Goal: Information Seeking & Learning: Learn about a topic

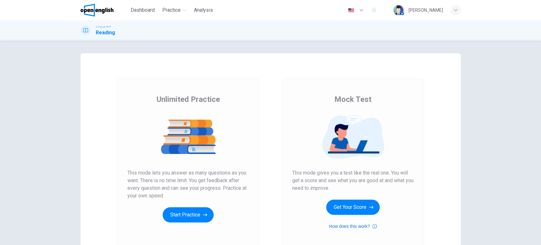
click at [373, 227] on icon "button" at bounding box center [375, 226] width 4 height 8
click at [364, 210] on button "Get Your Score" at bounding box center [353, 207] width 54 height 15
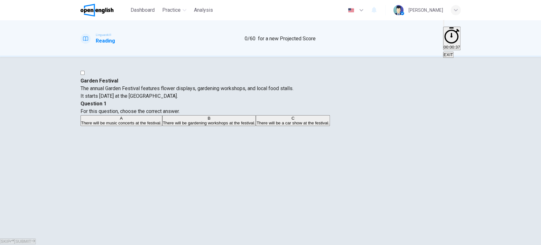
click at [256, 125] on span "There will be gardening workshops at the festival." at bounding box center [209, 123] width 93 height 5
click at [31, 239] on span "SUBMIT" at bounding box center [23, 241] width 16 height 5
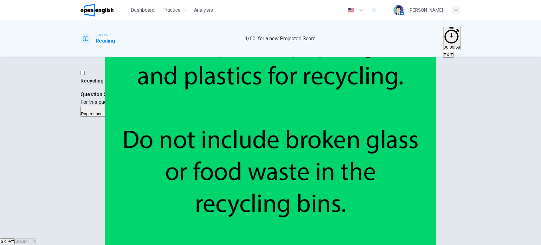
click at [281, 116] on span "Food waste should not be included in the recycling bins." at bounding box center [229, 113] width 105 height 5
click at [36, 238] on button "SUBMIT" at bounding box center [25, 241] width 21 height 6
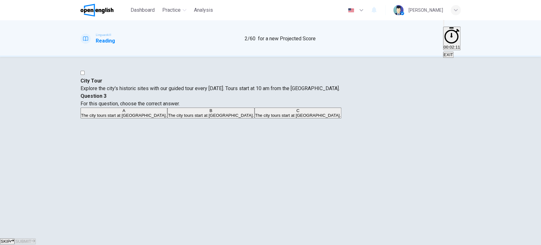
click at [167, 113] on span "The city tours start at [GEOGRAPHIC_DATA]." at bounding box center [124, 115] width 86 height 5
click at [31, 239] on span "SUBMIT" at bounding box center [23, 241] width 16 height 5
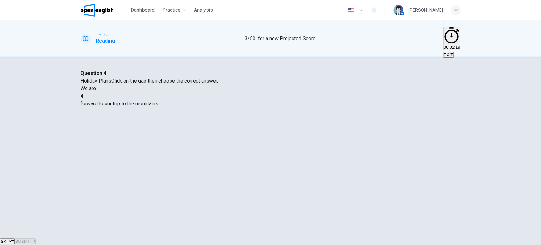
click at [83, 99] on span "4" at bounding box center [82, 96] width 3 height 6
click at [83, 96] on div at bounding box center [83, 96] width 0 height 0
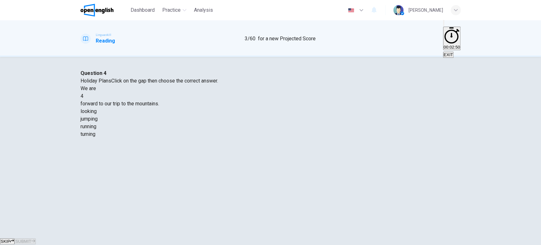
click at [287, 130] on div "running" at bounding box center [271, 127] width 381 height 8
click at [31, 239] on span "SUBMIT" at bounding box center [23, 241] width 16 height 5
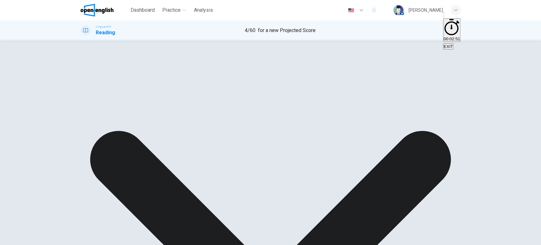
drag, startPoint x: 195, startPoint y: 124, endPoint x: 200, endPoint y: 124, distance: 5.7
click at [159, 82] on span "forward to our trip to the mountains." at bounding box center [120, 79] width 79 height 6
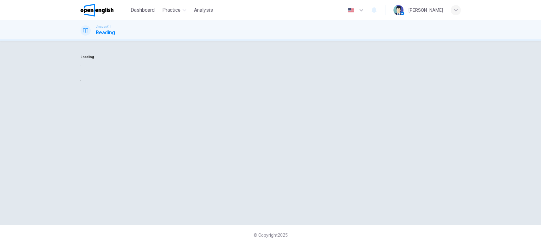
scroll to position [0, 0]
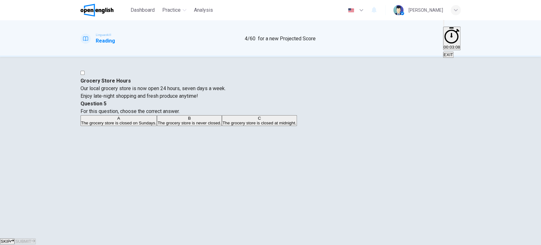
click at [222, 126] on button "B The grocery store is never closed." at bounding box center [189, 120] width 65 height 11
click at [36, 238] on button "SUBMIT" at bounding box center [25, 241] width 21 height 6
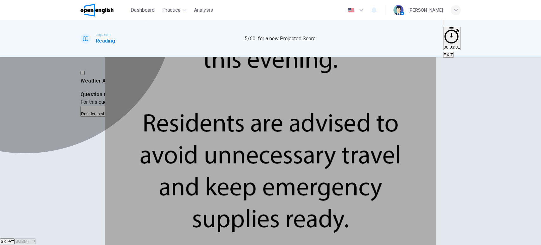
click at [298, 117] on button "C Residents should avoid traveling." at bounding box center [266, 111] width 63 height 11
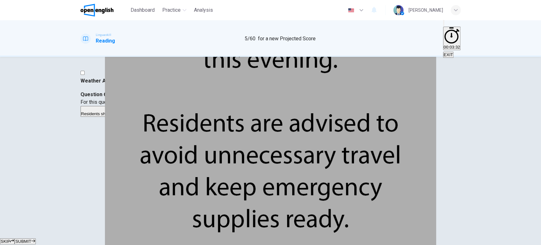
click at [31, 239] on span "SUBMIT" at bounding box center [23, 241] width 16 height 5
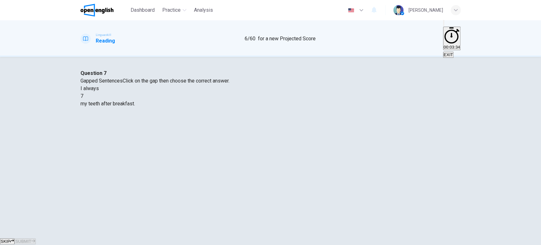
click at [83, 96] on div at bounding box center [83, 96] width 0 height 0
click at [234, 115] on div "brush" at bounding box center [271, 112] width 381 height 8
click at [31, 239] on span "SUBMIT" at bounding box center [23, 241] width 16 height 5
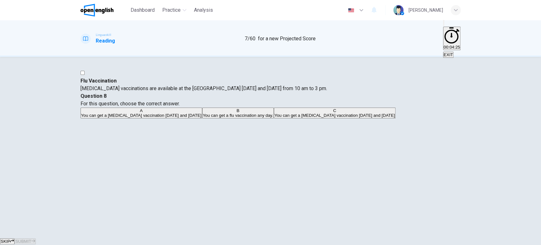
click at [202, 113] on span "You can get a [MEDICAL_DATA] vaccination [DATE] and [DATE]" at bounding box center [141, 115] width 121 height 5
click at [31, 239] on span "SUBMIT" at bounding box center [23, 241] width 16 height 5
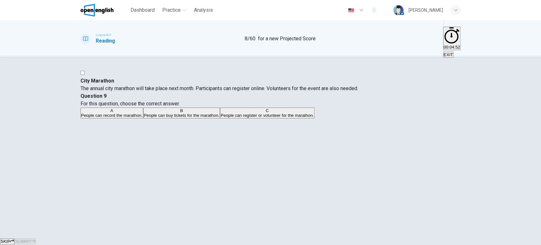
click at [314, 118] on span "People can register or volunteer for the marathon." at bounding box center [267, 115] width 93 height 5
click at [36, 238] on button "SUBMIT" at bounding box center [25, 241] width 21 height 6
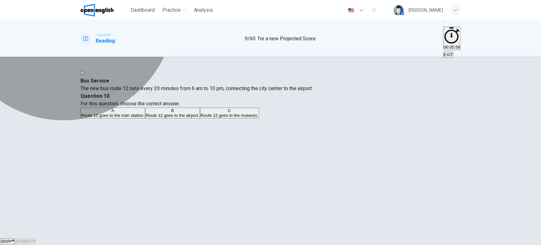
click at [200, 118] on span "Route 12 goes to the airport." at bounding box center [173, 115] width 54 height 5
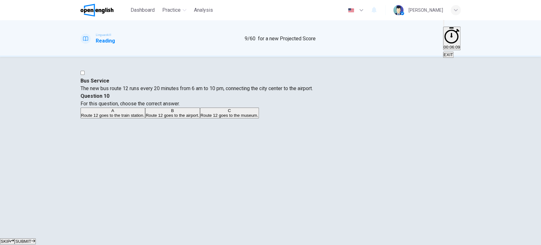
click at [31, 239] on span "SUBMIT" at bounding box center [23, 241] width 16 height 5
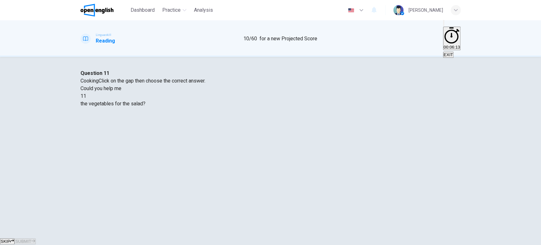
click at [86, 96] on div at bounding box center [86, 96] width 0 height 0
click at [235, 115] on div "cut" at bounding box center [271, 112] width 381 height 8
click at [36, 238] on button "SUBMIT" at bounding box center [25, 241] width 21 height 6
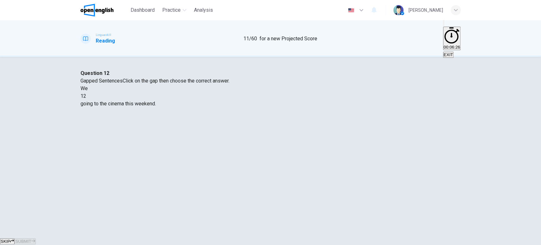
click at [86, 96] on div at bounding box center [86, 96] width 0 height 0
click at [244, 115] on div "are" at bounding box center [271, 112] width 381 height 8
click at [31, 239] on span "SUBMIT" at bounding box center [23, 241] width 16 height 5
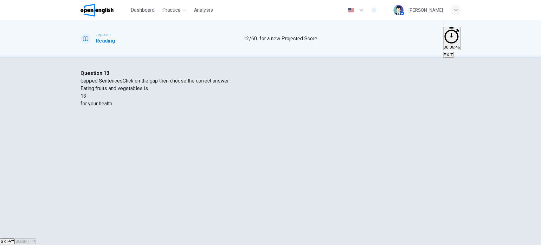
click at [86, 96] on div at bounding box center [86, 96] width 0 height 0
click at [263, 123] on div "good" at bounding box center [271, 119] width 381 height 8
click at [36, 238] on button "SUBMIT" at bounding box center [25, 241] width 21 height 6
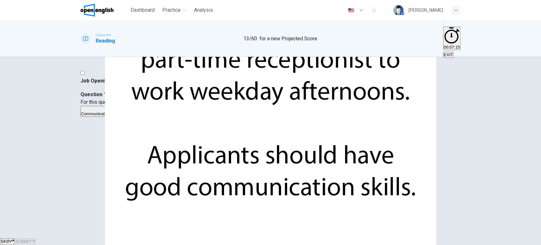
click at [169, 107] on button "A Communication skills are important for this job." at bounding box center [125, 111] width 89 height 11
click at [36, 238] on button "SUBMIT" at bounding box center [25, 241] width 21 height 6
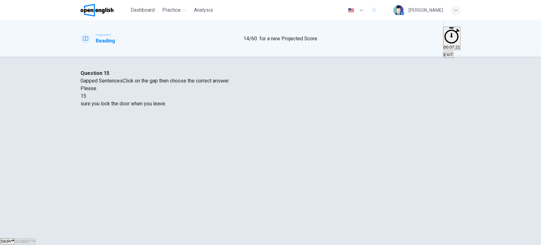
click at [86, 96] on div at bounding box center [86, 96] width 0 height 0
click at [255, 123] on div "have" at bounding box center [271, 119] width 381 height 8
click at [31, 239] on span "SUBMIT" at bounding box center [23, 241] width 16 height 5
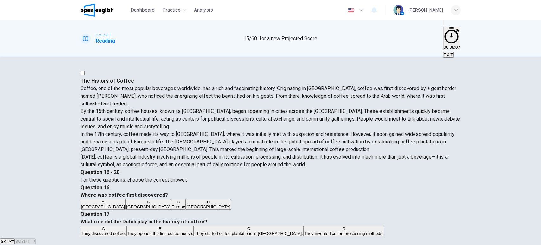
drag, startPoint x: 153, startPoint y: 84, endPoint x: 173, endPoint y: 85, distance: 20.3
click at [173, 85] on span "Coffee, one of the most popular beverages worldwide, has a rich and fascinating…" at bounding box center [269, 95] width 376 height 21
drag, startPoint x: 107, startPoint y: 155, endPoint x: 69, endPoint y: 149, distance: 38.8
click at [70, 149] on div "The History of Coffee Coffee, one of the most popular beverages worldwide, has …" at bounding box center [270, 192] width 401 height 247
click at [170, 200] on div "B" at bounding box center [148, 202] width 44 height 5
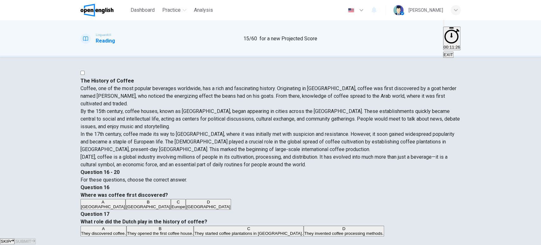
scroll to position [117, 0]
click at [293, 231] on span "They started coffee plantations in [GEOGRAPHIC_DATA]." at bounding box center [248, 233] width 108 height 5
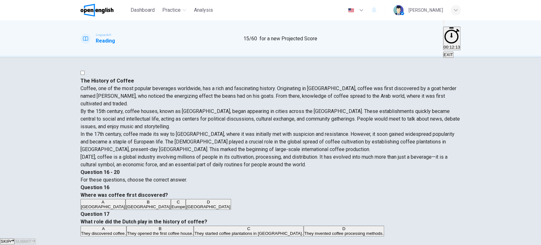
scroll to position [58, 0]
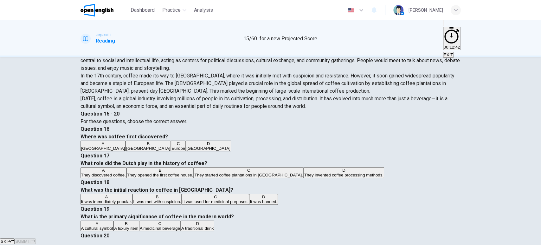
click at [182, 194] on button "B It was met with suspicion." at bounding box center [157, 199] width 49 height 11
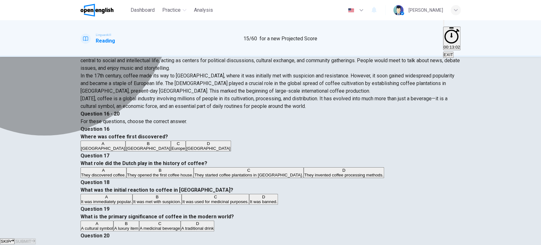
click at [113, 226] on span "A cultural symbol" at bounding box center [97, 228] width 32 height 5
click at [214, 226] on span "A traditional drink" at bounding box center [197, 228] width 32 height 5
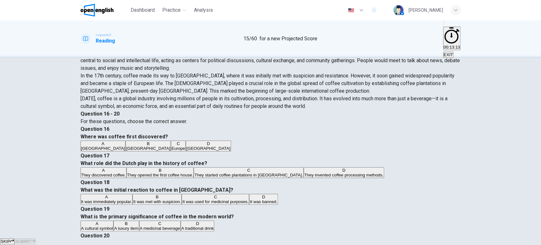
scroll to position [352, 0]
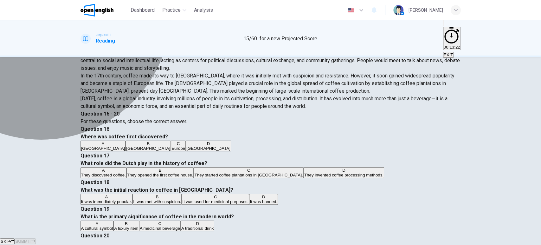
click at [113, 226] on span "A cultural symbol" at bounding box center [97, 228] width 32 height 5
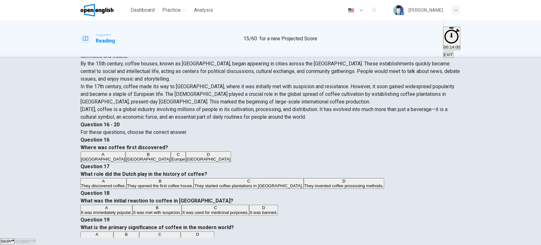
scroll to position [58, 0]
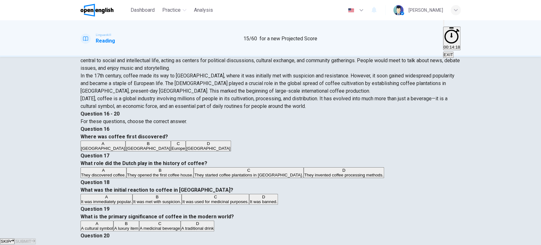
click at [31, 239] on span "SUBMIT" at bounding box center [23, 241] width 16 height 5
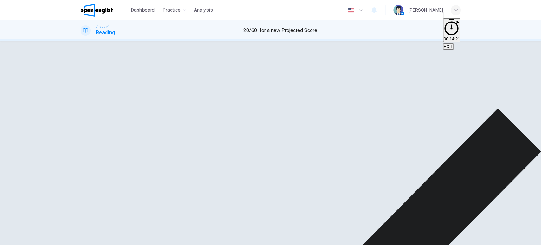
scroll to position [395, 0]
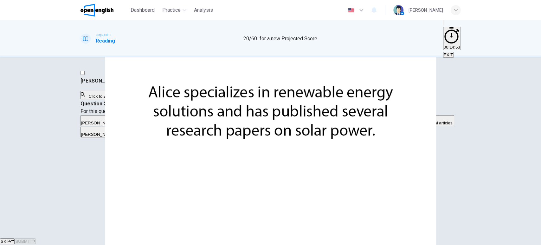
click at [260, 121] on span "[PERSON_NAME] is an expert in solar power and has written numerous articles on …" at bounding box center [170, 123] width 179 height 5
click at [31, 239] on span "SUBMIT" at bounding box center [23, 241] width 16 height 5
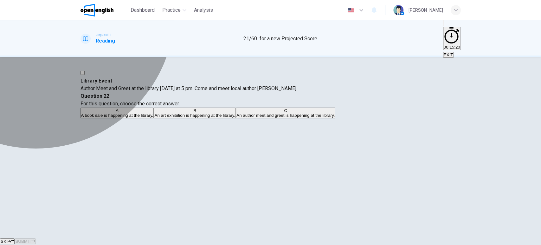
click at [310, 118] on span "An author meet and greet is happening at the library." at bounding box center [286, 115] width 98 height 5
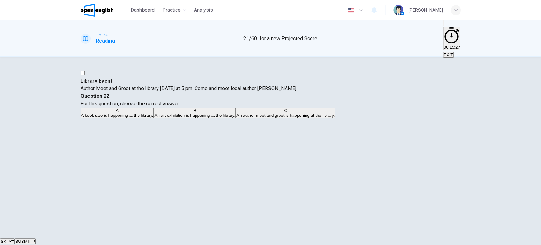
click at [31, 239] on span "SUBMIT" at bounding box center [23, 241] width 16 height 5
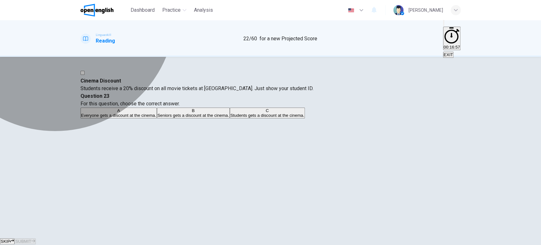
click at [305, 118] on span "Students gets a discount at the cinema." at bounding box center [268, 115] width 74 height 5
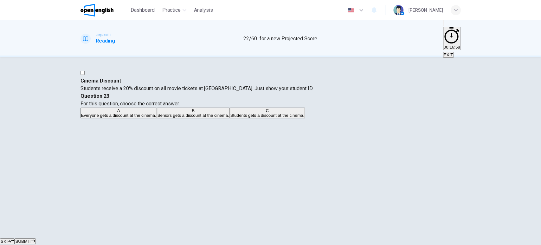
click at [36, 238] on button "SUBMIT" at bounding box center [25, 241] width 21 height 6
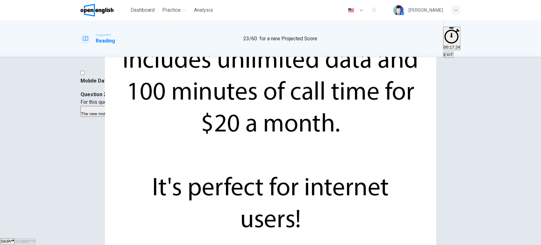
click at [166, 114] on span "The new mobile plan includes unlimited data." at bounding box center [123, 113] width 84 height 5
click at [31, 239] on span "SUBMIT" at bounding box center [23, 241] width 16 height 5
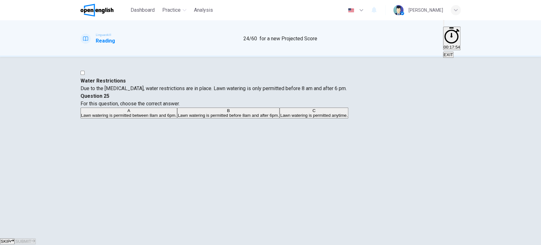
click at [279, 118] on span "Lawn watering is permitted before 8am and after 6pm." at bounding box center [228, 115] width 101 height 5
click at [31, 239] on span "SUBMIT" at bounding box center [23, 241] width 16 height 5
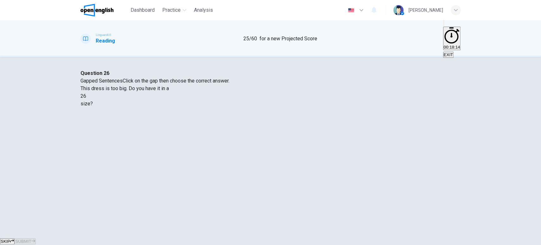
click at [86, 96] on div at bounding box center [86, 96] width 0 height 0
click at [239, 115] on div "smaller" at bounding box center [271, 112] width 381 height 8
click at [31, 239] on span "SUBMIT" at bounding box center [23, 241] width 16 height 5
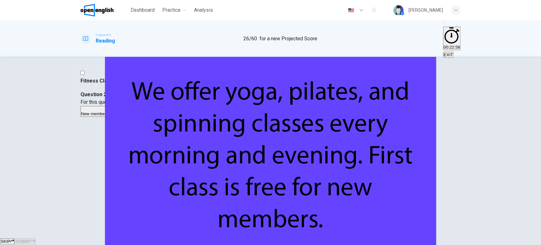
click at [279, 116] on span "New members get a free first class." at bounding box center [246, 113] width 66 height 5
click at [31, 239] on span "SUBMIT" at bounding box center [23, 241] width 16 height 5
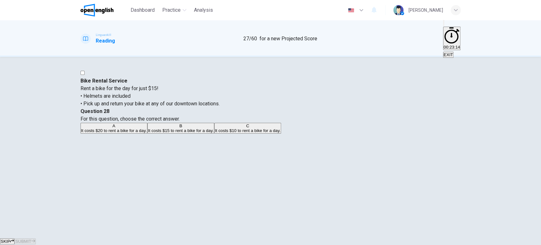
click at [214, 133] on span "It costs $15 to rent a bike for a day." at bounding box center [181, 130] width 66 height 5
drag, startPoint x: 294, startPoint y: 213, endPoint x: 295, endPoint y: 221, distance: 7.3
click at [31, 239] on span "SUBMIT" at bounding box center [23, 241] width 16 height 5
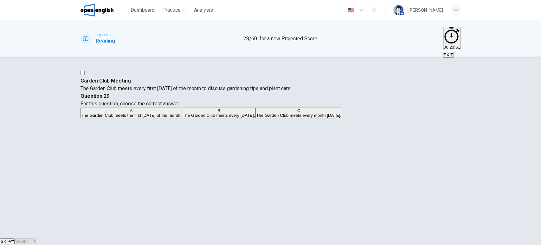
click at [182, 116] on button "A The Garden Club meets the first [DATE] of the month." at bounding box center [132, 113] width 102 height 11
click at [36, 238] on button "SUBMIT" at bounding box center [25, 241] width 21 height 6
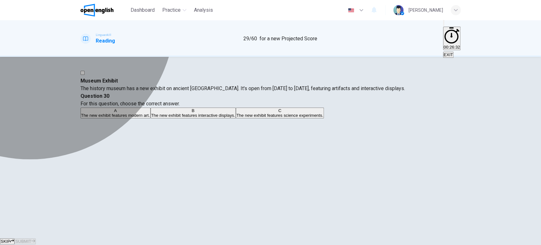
click at [236, 118] on button "B The new exhibit features interactive displays." at bounding box center [193, 113] width 85 height 11
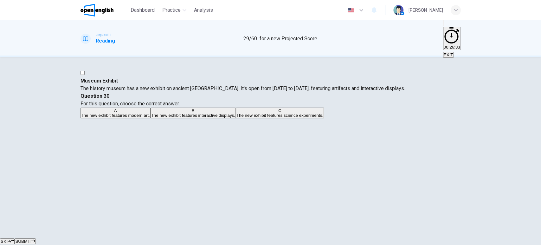
click at [35, 239] on icon "button" at bounding box center [33, 241] width 4 height 4
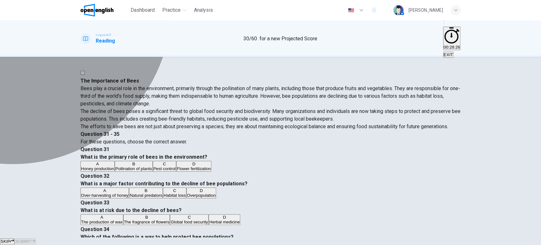
click at [153, 161] on button "B Pollination of plants" at bounding box center [134, 166] width 38 height 11
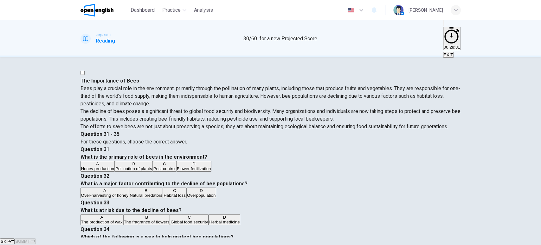
scroll to position [117, 0]
click at [186, 188] on div "C" at bounding box center [175, 190] width 22 height 5
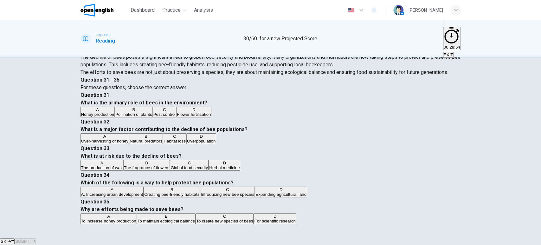
scroll to position [176, 0]
click at [208, 163] on div "C" at bounding box center [189, 163] width 37 height 5
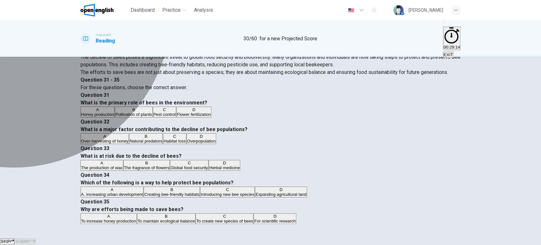
click at [200, 187] on button "B Creating bee-friendly habitats" at bounding box center [172, 192] width 56 height 11
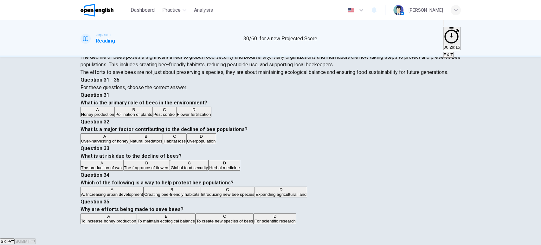
scroll to position [395, 0]
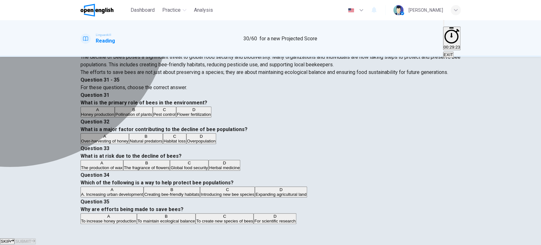
click at [195, 214] on div "B" at bounding box center [167, 216] width 58 height 5
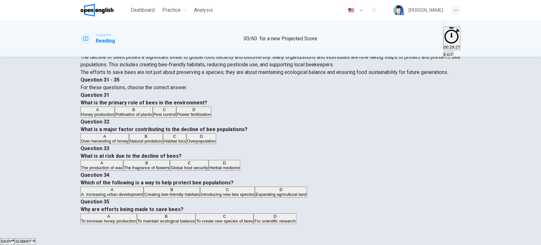
click at [36, 238] on button "SUBMIT" at bounding box center [25, 241] width 21 height 6
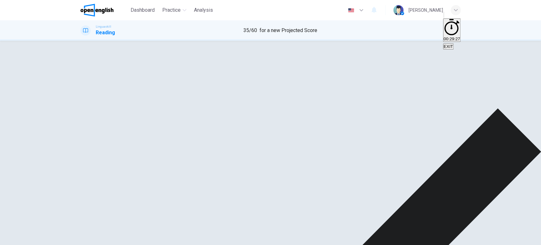
scroll to position [337, 0]
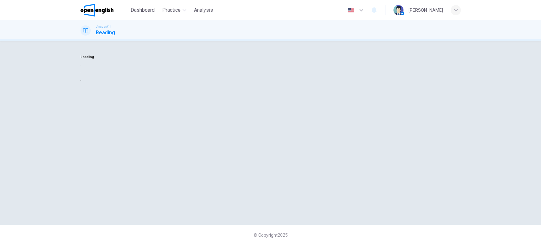
scroll to position [0, 0]
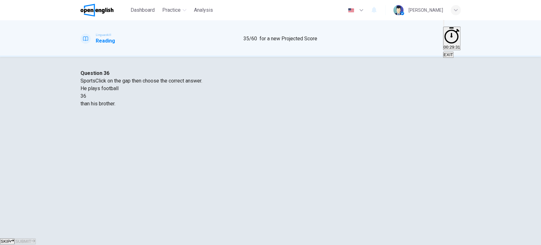
click at [86, 96] on div at bounding box center [86, 96] width 0 height 0
click at [234, 115] on div "better" at bounding box center [271, 112] width 381 height 8
click at [31, 239] on span "SUBMIT" at bounding box center [23, 241] width 16 height 5
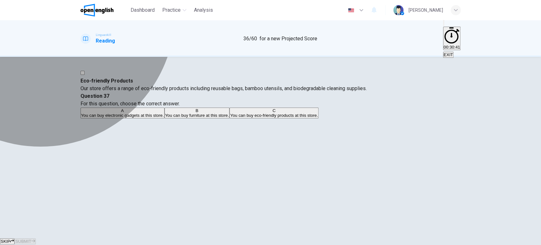
click at [315, 118] on button "C You can buy eco-friendly products at this store." at bounding box center [274, 113] width 89 height 11
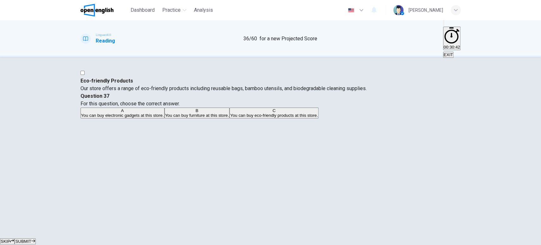
click at [31, 239] on span "SUBMIT" at bounding box center [23, 241] width 16 height 5
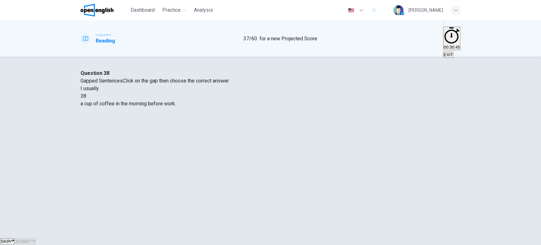
click at [86, 96] on div at bounding box center [86, 96] width 0 height 0
click at [260, 123] on div "drink" at bounding box center [271, 119] width 381 height 8
click at [31, 239] on span "SUBMIT" at bounding box center [23, 241] width 16 height 5
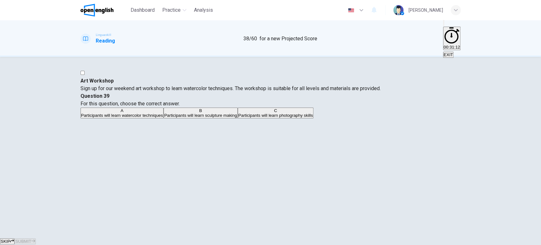
click at [164, 108] on button "A Participants will learn watercolor techniques" at bounding box center [122, 113] width 83 height 11
click at [31, 239] on span "SUBMIT" at bounding box center [23, 241] width 16 height 5
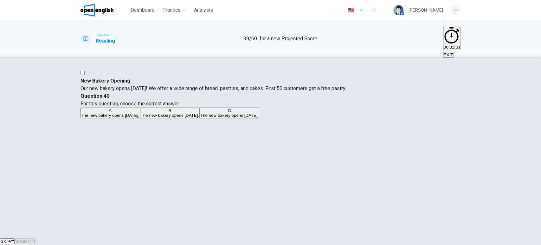
click at [199, 118] on span "The new bakery opens [DATE]." at bounding box center [170, 115] width 58 height 5
click at [31, 239] on span "SUBMIT" at bounding box center [23, 241] width 16 height 5
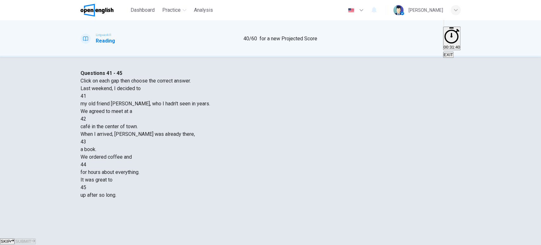
click at [86, 96] on div at bounding box center [86, 96] width 0 height 0
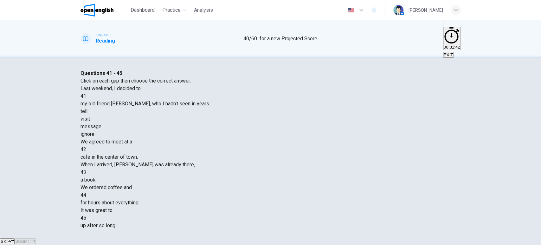
drag, startPoint x: 209, startPoint y: 125, endPoint x: 207, endPoint y: 120, distance: 6.1
click at [208, 124] on div "Last weekend, I decided to 41 my old friend [PERSON_NAME], who I hadn't seen in…" at bounding box center [271, 157] width 381 height 145
click at [86, 96] on div at bounding box center [86, 96] width 0 height 0
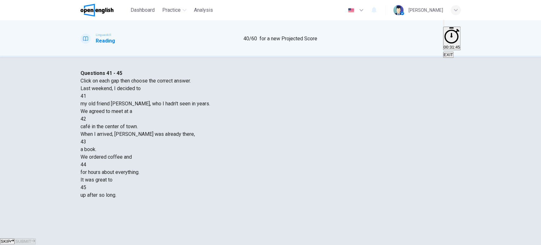
click at [244, 70] on h4 "Questions 41 - 45" at bounding box center [271, 73] width 381 height 8
click at [86, 96] on div at bounding box center [86, 96] width 0 height 0
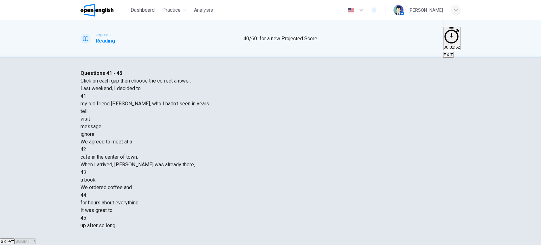
click at [249, 138] on div "tell visit message ignore" at bounding box center [271, 123] width 381 height 30
click at [249, 123] on div "visit" at bounding box center [271, 119] width 381 height 8
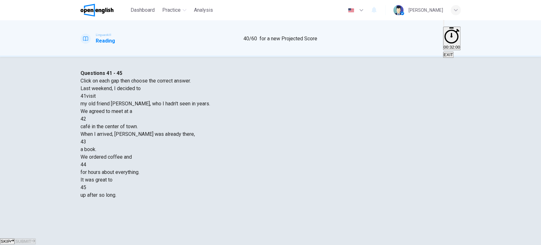
click at [86, 119] on div at bounding box center [86, 119] width 0 height 0
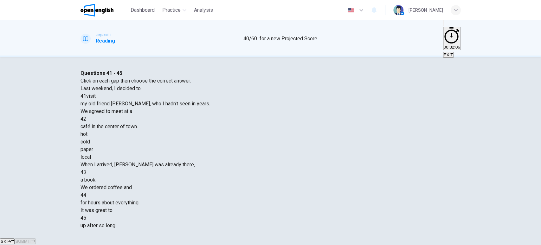
click at [299, 161] on div "local" at bounding box center [271, 157] width 381 height 8
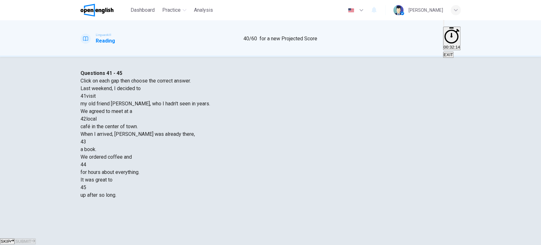
click at [86, 142] on div at bounding box center [86, 142] width 0 height 0
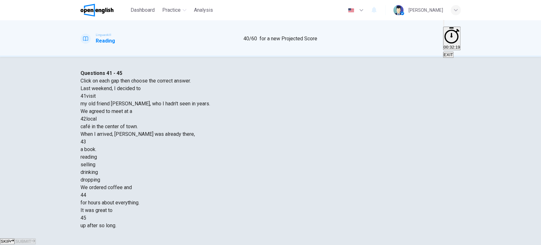
click at [233, 161] on div "reading" at bounding box center [271, 157] width 381 height 8
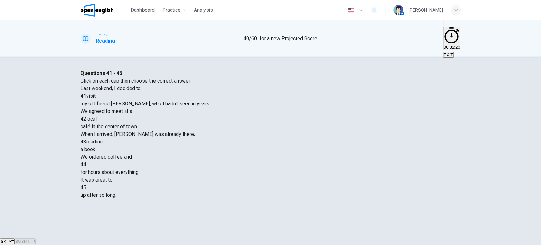
click at [86, 165] on div at bounding box center [86, 165] width 0 height 0
click at [227, 184] on div "talked" at bounding box center [271, 180] width 381 height 8
click at [86, 187] on div at bounding box center [86, 187] width 0 height 0
click at [279, 214] on div "break" at bounding box center [271, 218] width 381 height 8
click at [31, 239] on span "SUBMIT" at bounding box center [23, 241] width 16 height 5
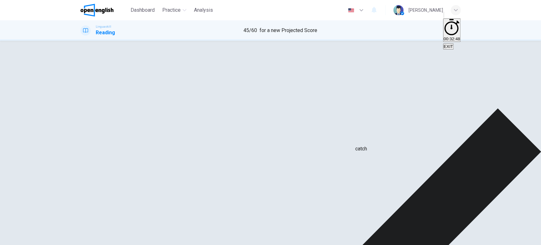
click at [99, 167] on div "break" at bounding box center [92, 171] width 12 height 8
click at [305, 180] on div "Questions 41 - 45 Click on each gap then choose the correct answer. Last weeken…" at bounding box center [271, 117] width 381 height 129
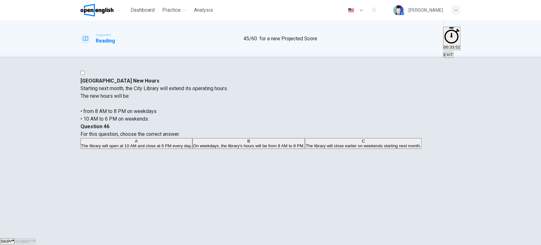
click at [305, 143] on span "On weekdays, the library's hours will be from 8 AM to 8 PM." at bounding box center [248, 145] width 111 height 5
click at [36, 238] on button "SUBMIT" at bounding box center [25, 241] width 21 height 6
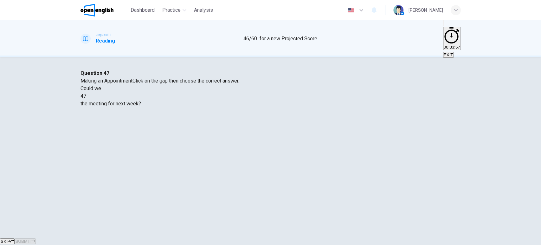
click at [86, 96] on div at bounding box center [86, 96] width 0 height 0
click at [227, 115] on div "arrange" at bounding box center [271, 112] width 381 height 8
click at [31, 239] on span "SUBMIT" at bounding box center [23, 241] width 16 height 5
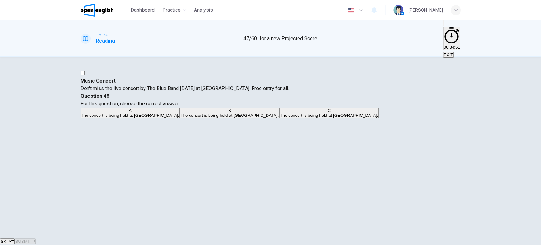
click at [180, 113] on span "The concert is being held at [GEOGRAPHIC_DATA]." at bounding box center [130, 115] width 98 height 5
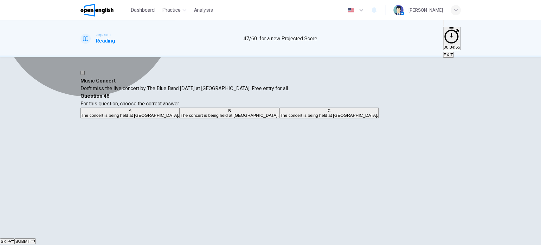
click at [361, 118] on span "The concert is being held at [GEOGRAPHIC_DATA]." at bounding box center [329, 115] width 98 height 5
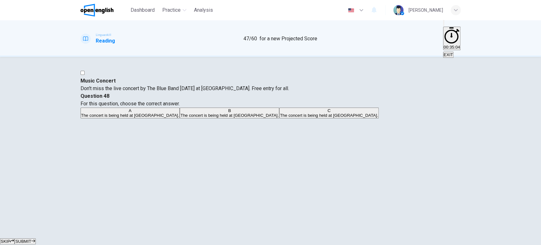
click at [36, 238] on button "SUBMIT" at bounding box center [25, 241] width 21 height 6
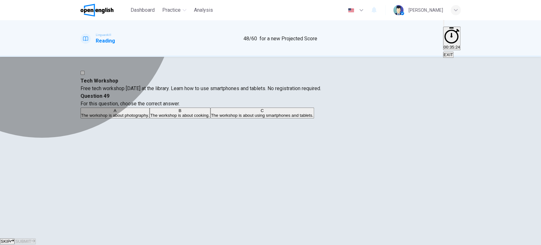
click at [314, 118] on span "The workshop is about using smartphones and tablets." at bounding box center [262, 115] width 102 height 5
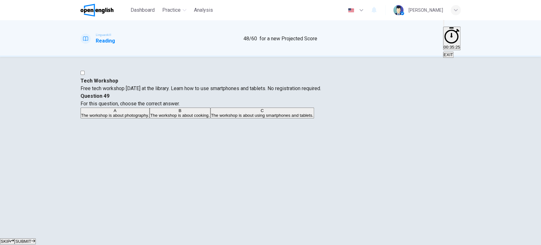
click at [31, 239] on span "SUBMIT" at bounding box center [23, 241] width 16 height 5
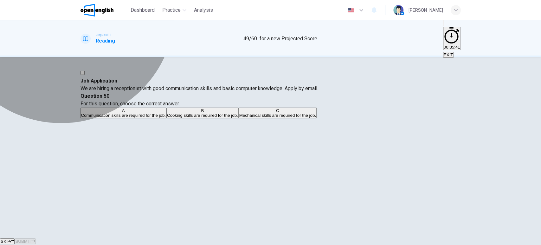
click at [166, 114] on span "Communication skills are required for the job." at bounding box center [123, 115] width 85 height 5
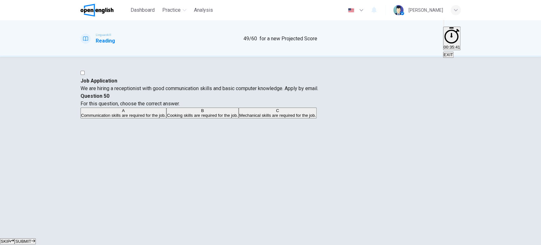
click at [36, 238] on button "SUBMIT" at bounding box center [25, 241] width 21 height 6
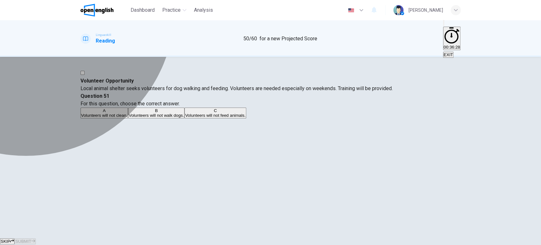
click at [128, 113] on span "Volunteers will not clean." at bounding box center [104, 115] width 47 height 5
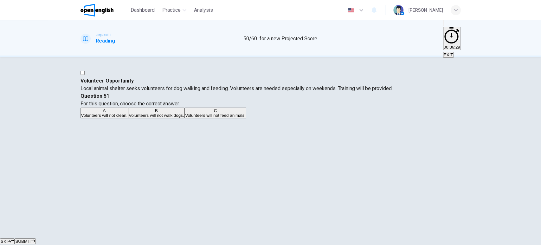
click at [31, 239] on span "SUBMIT" at bounding box center [23, 241] width 16 height 5
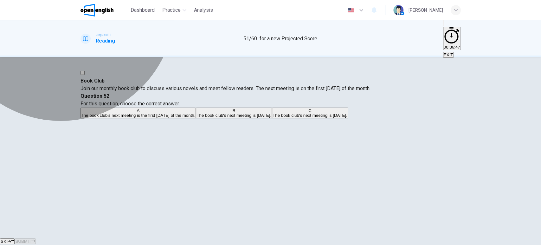
click at [196, 113] on span "The book club's next meeting is the first [DATE] of the month." at bounding box center [138, 115] width 115 height 5
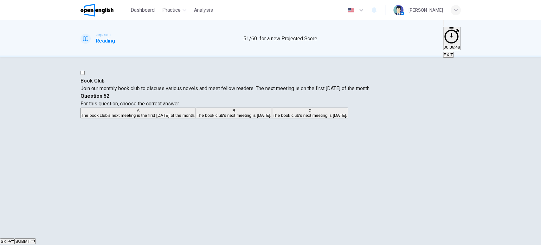
click at [31, 239] on span "SUBMIT" at bounding box center [23, 241] width 16 height 5
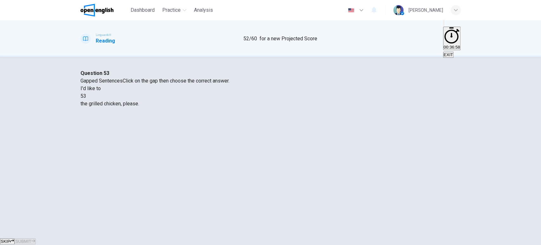
click at [86, 96] on div at bounding box center [86, 96] width 0 height 0
click at [235, 115] on div "eat" at bounding box center [271, 112] width 381 height 8
click at [31, 239] on span "SUBMIT" at bounding box center [23, 241] width 16 height 5
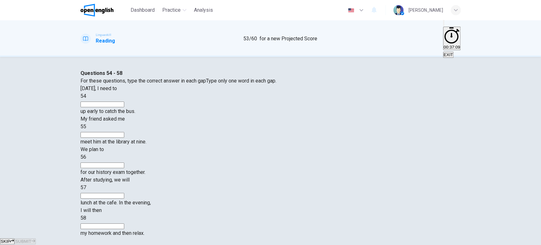
click at [124, 107] on input at bounding box center [103, 105] width 44 height 6
click at [230, 196] on div "Questions 54 - 58 For these questions, type the correct answer in each gap Type…" at bounding box center [271, 152] width 381 height 167
click at [124, 107] on input at bounding box center [103, 105] width 44 height 6
type input "****"
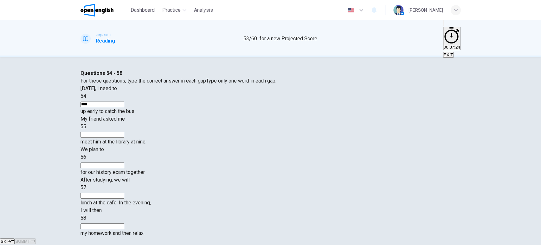
click at [124, 136] on input at bounding box center [103, 135] width 44 height 6
click at [86, 129] on span "55" at bounding box center [84, 126] width 6 height 6
click at [124, 137] on input at bounding box center [103, 135] width 44 height 6
type input "*****"
click at [124, 162] on input at bounding box center [103, 165] width 44 height 6
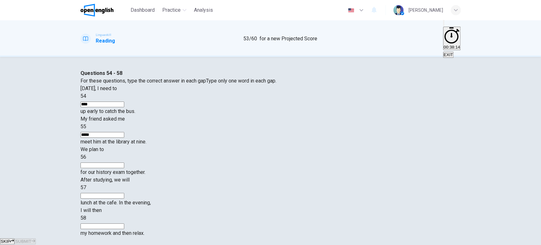
click at [124, 193] on input at bounding box center [103, 196] width 44 height 6
type input "*****"
click at [124, 223] on input at bounding box center [103, 226] width 44 height 6
type input "***"
click at [124, 162] on input at bounding box center [103, 165] width 44 height 6
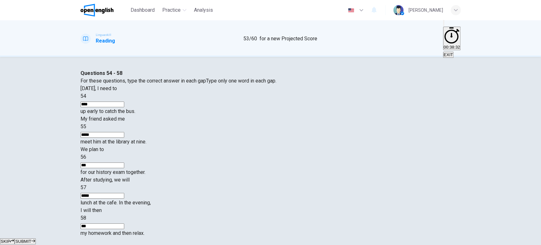
type input "***"
click at [36, 238] on button "SUBMIT" at bounding box center [25, 241] width 21 height 6
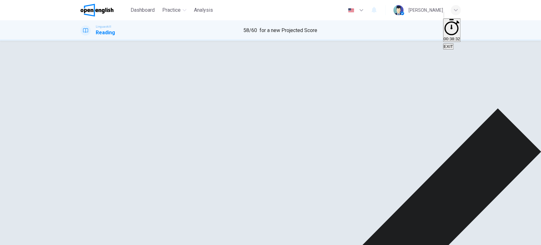
scroll to position [58, 0]
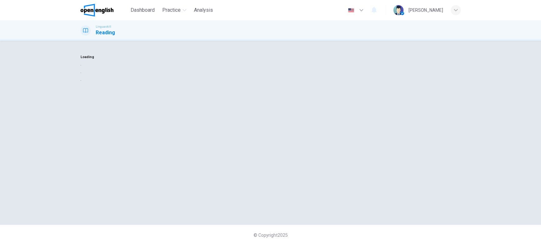
scroll to position [0, 0]
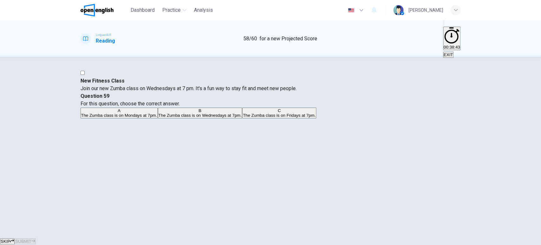
click at [242, 118] on span "The Zumba class is on Wednesdays at 7pm." at bounding box center [200, 115] width 83 height 5
click at [31, 239] on span "SUBMIT" at bounding box center [23, 241] width 16 height 5
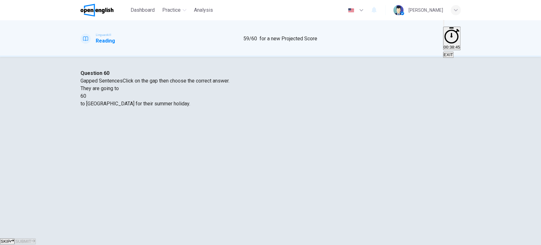
click at [86, 96] on div at bounding box center [86, 96] width 0 height 0
click at [239, 115] on div "fly" at bounding box center [271, 112] width 381 height 8
click at [36, 238] on button "SUBMIT" at bounding box center [25, 241] width 21 height 6
